Goal: Information Seeking & Learning: Learn about a topic

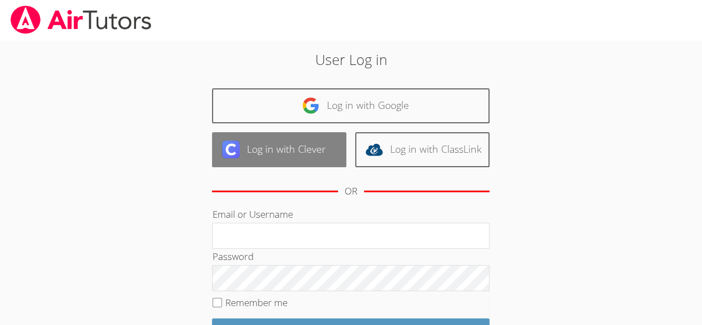
click at [275, 154] on link "Log in with Clever" at bounding box center [279, 149] width 134 height 35
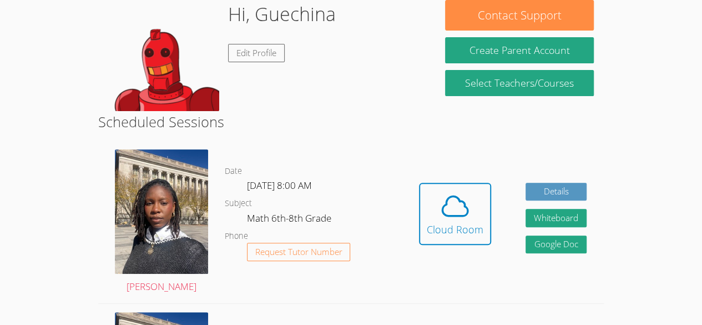
scroll to position [111, 0]
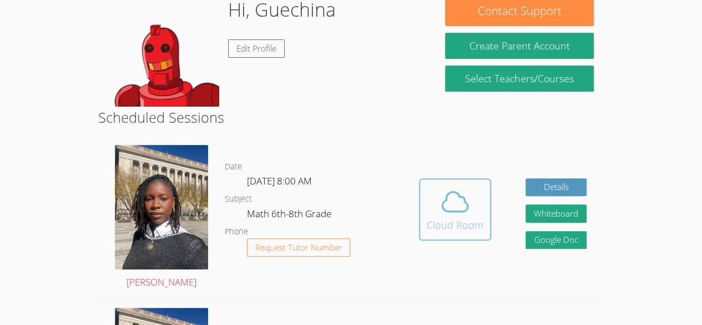
click at [457, 213] on icon at bounding box center [455, 201] width 31 height 31
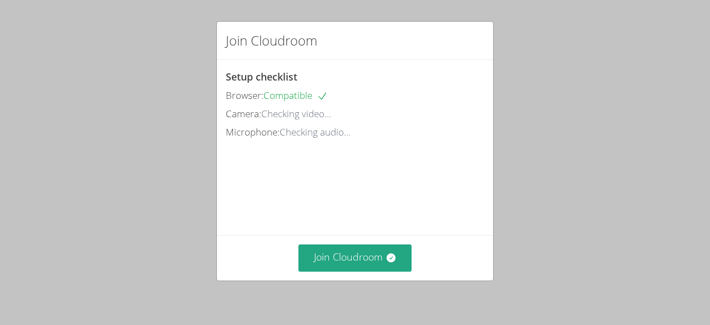
drag, startPoint x: 0, startPoint y: 0, endPoint x: 335, endPoint y: 191, distance: 386.0
click at [335, 191] on video at bounding box center [309, 190] width 166 height 83
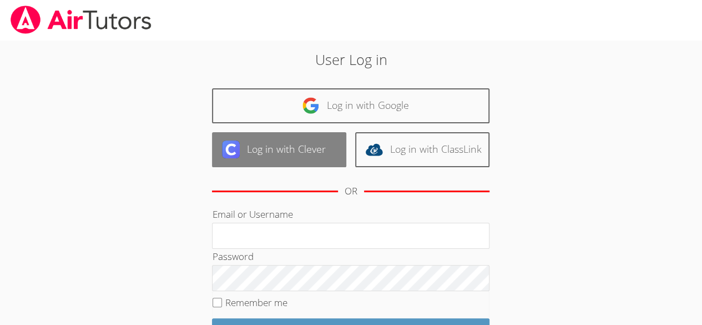
click at [309, 144] on link "Log in with Clever" at bounding box center [279, 149] width 134 height 35
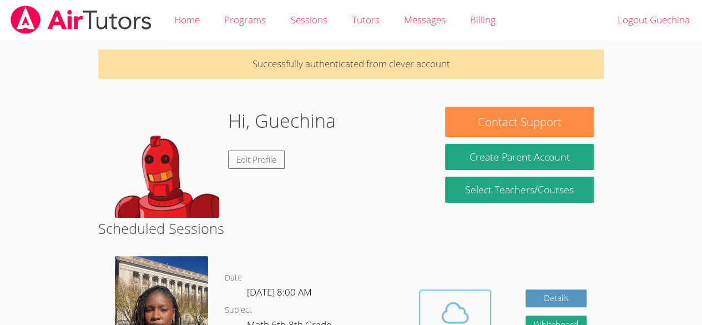
click at [440, 306] on icon at bounding box center [455, 312] width 31 height 31
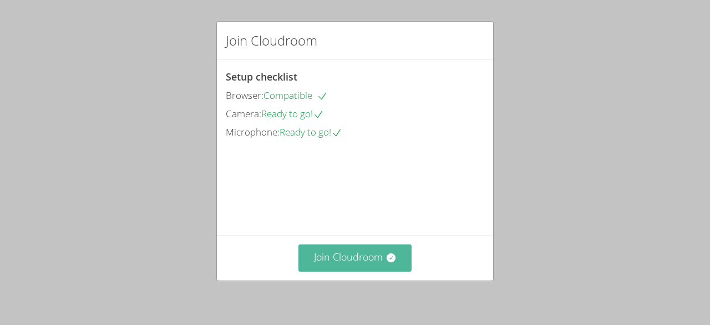
click at [344, 256] on button "Join Cloudroom" at bounding box center [356, 257] width 114 height 27
click at [306, 260] on button "Join Cloudroom" at bounding box center [356, 257] width 114 height 27
click at [340, 260] on button "Join Cloudroom" at bounding box center [356, 257] width 114 height 27
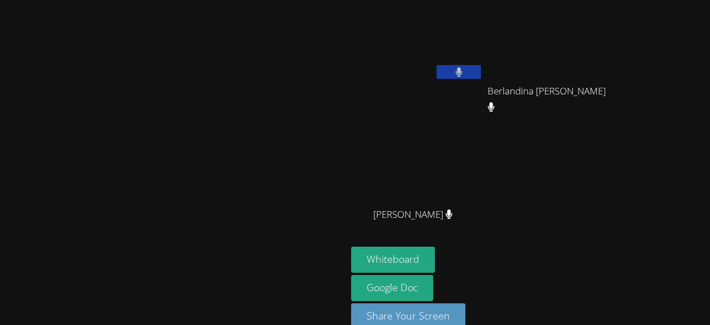
scroll to position [18, 0]
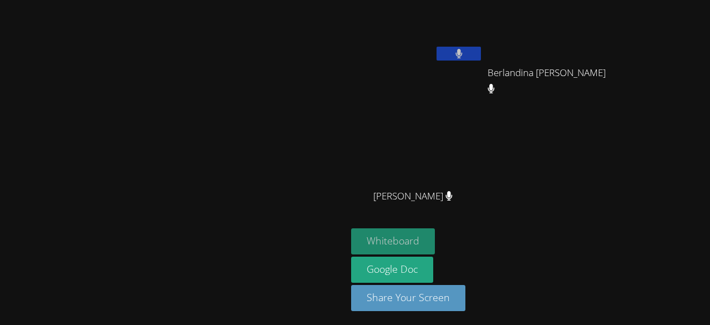
click at [435, 235] on button "Whiteboard" at bounding box center [393, 241] width 84 height 26
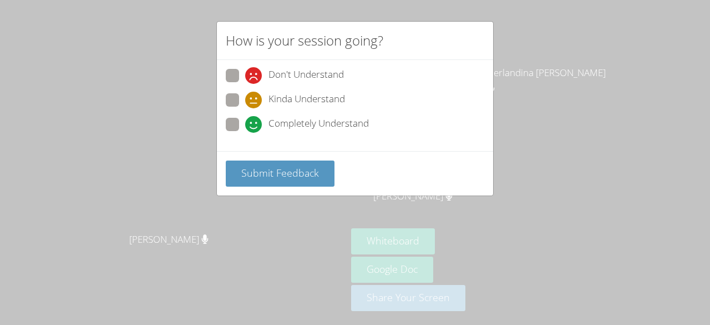
click at [346, 122] on span "Completely Understand" at bounding box center [319, 124] width 100 height 17
click at [255, 122] on input "Completely Understand" at bounding box center [249, 122] width 9 height 9
radio input "true"
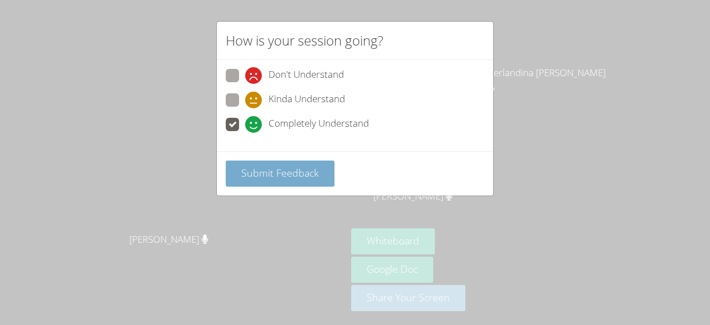
click at [302, 174] on span "Submit Feedback" at bounding box center [280, 172] width 78 height 13
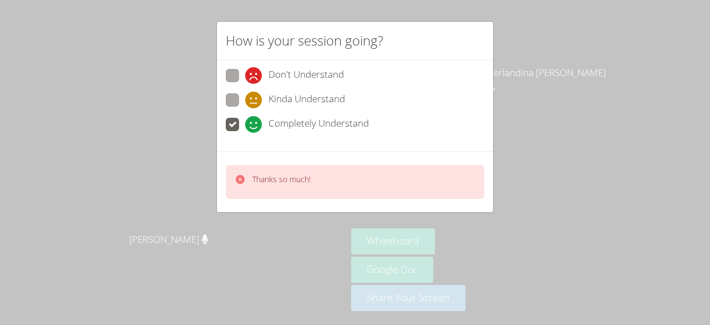
click at [317, 209] on div "Thanks so much!" at bounding box center [355, 181] width 276 height 61
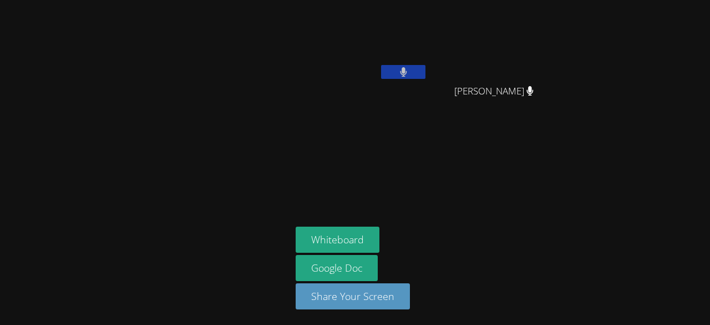
scroll to position [0, 0]
